Goal: Obtain resource: Obtain resource

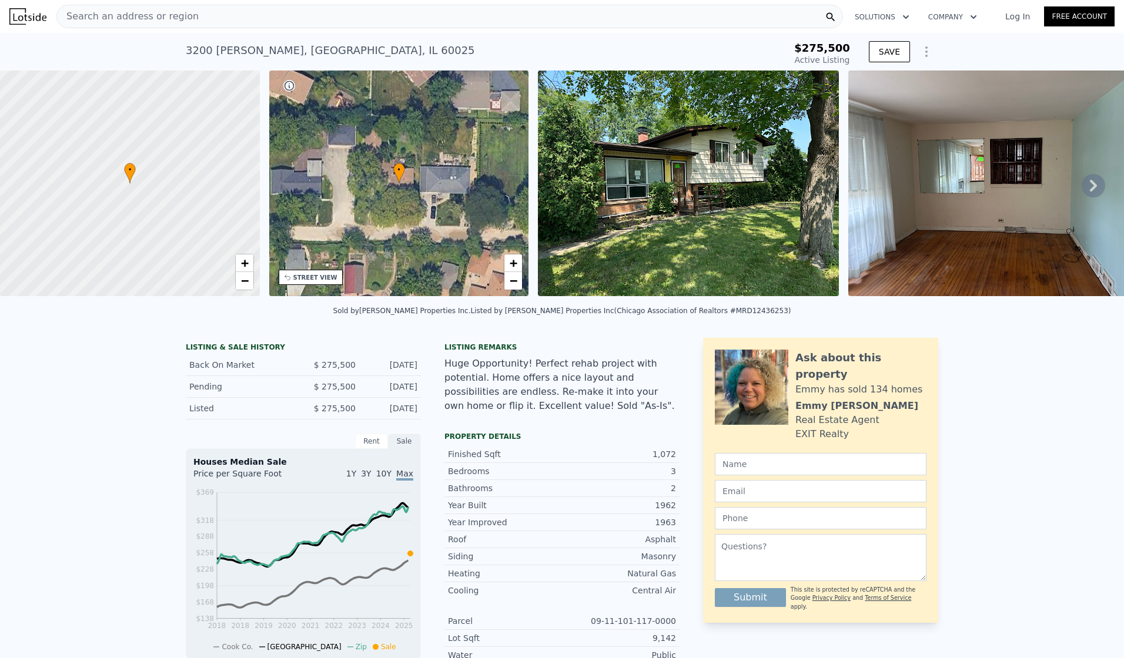
click at [266, 52] on div "[STREET_ADDRESS][PERSON_NAME]" at bounding box center [330, 50] width 289 height 16
copy div "[STREET_ADDRESS][PERSON_NAME] Active at $275,500"
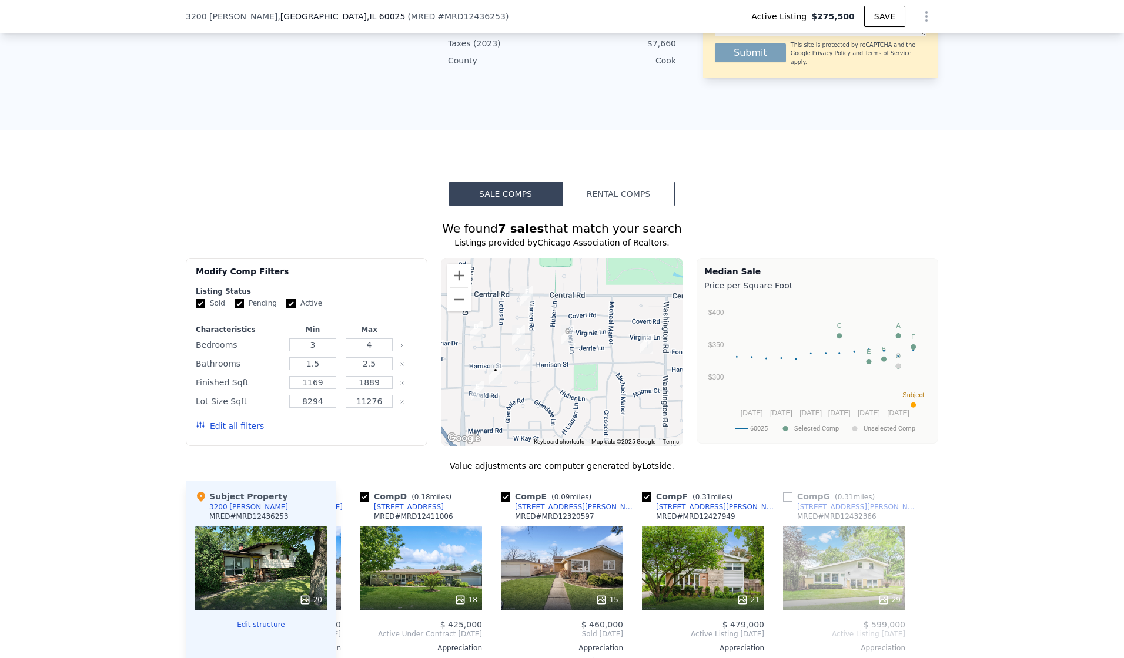
scroll to position [936, 0]
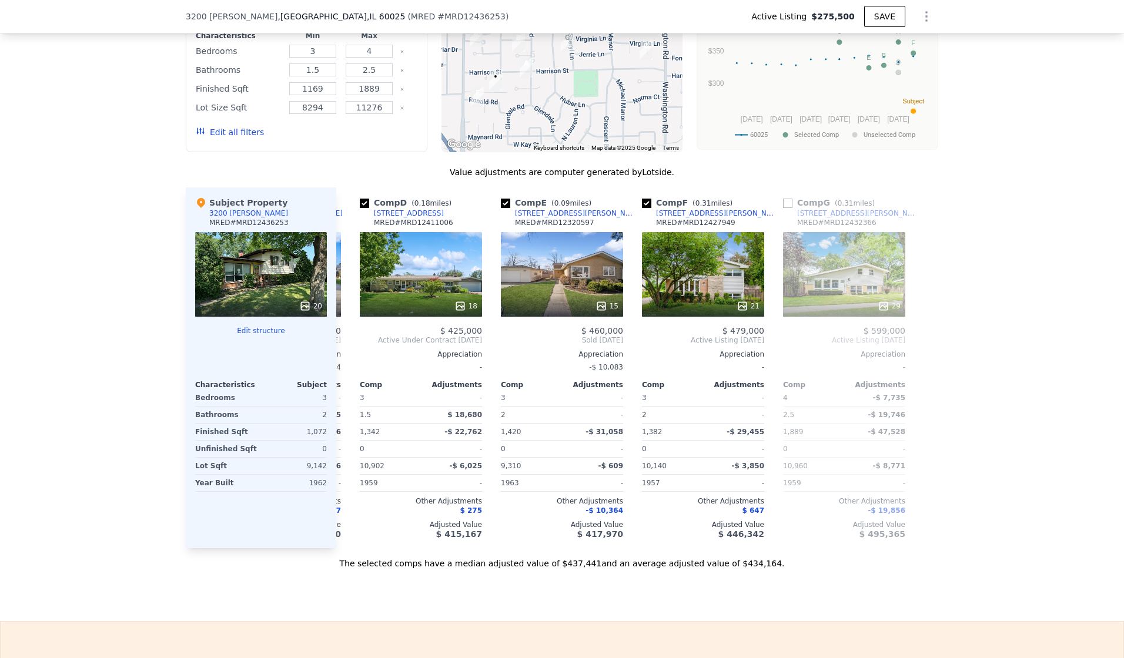
click at [517, 570] on div "The selected comps have a median adjusted value of $437,441 and an average adju…" at bounding box center [562, 558] width 752 height 21
copy div "The selected comps have a median adjusted value of $437,441 and an average adju…"
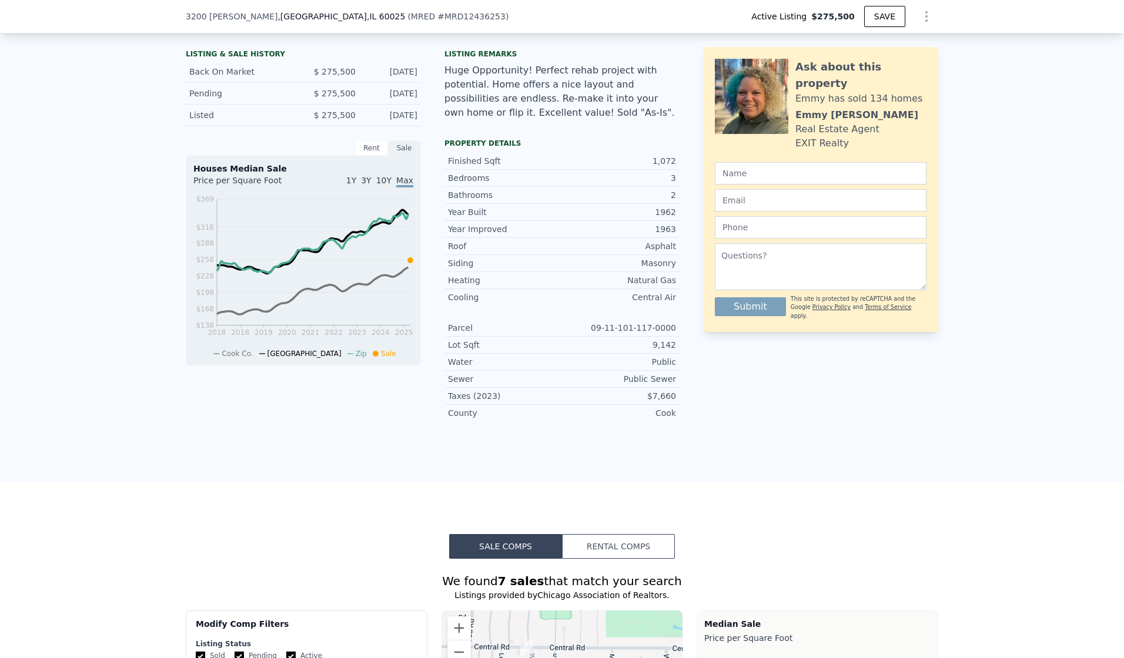
scroll to position [0, 0]
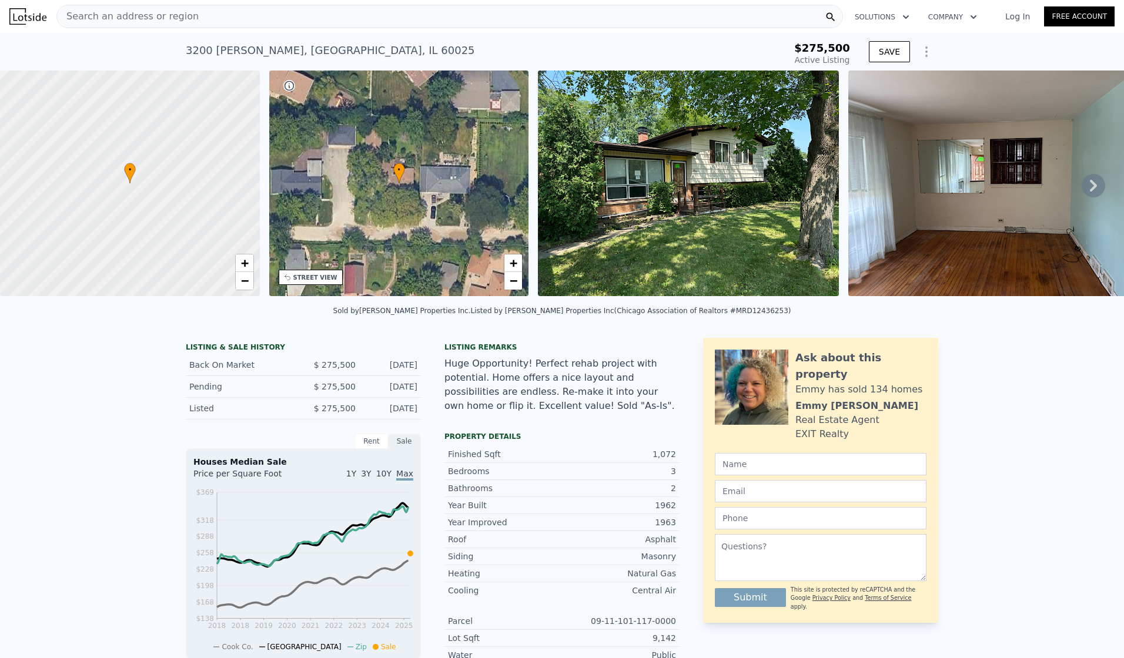
click at [888, 40] on div "SAVE" at bounding box center [903, 54] width 69 height 28
click at [889, 45] on button "SAVE" at bounding box center [889, 51] width 41 height 21
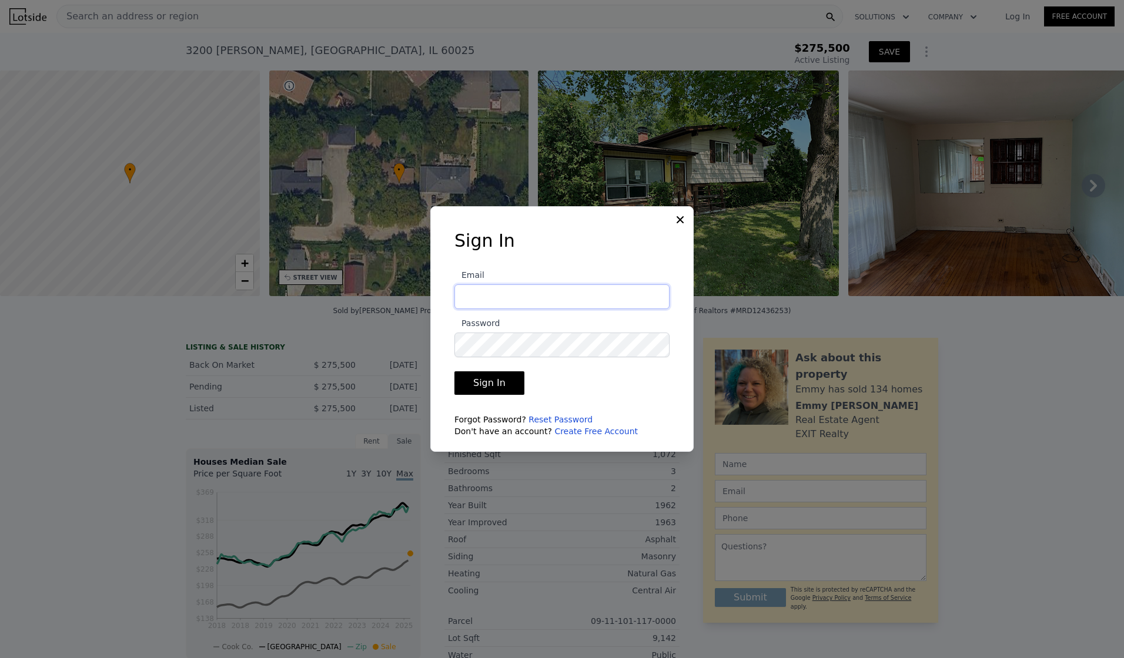
type input "[EMAIL_ADDRESS][DOMAIN_NAME]"
click at [504, 373] on button "Sign In" at bounding box center [489, 383] width 70 height 24
